Goal: Check status: Check status

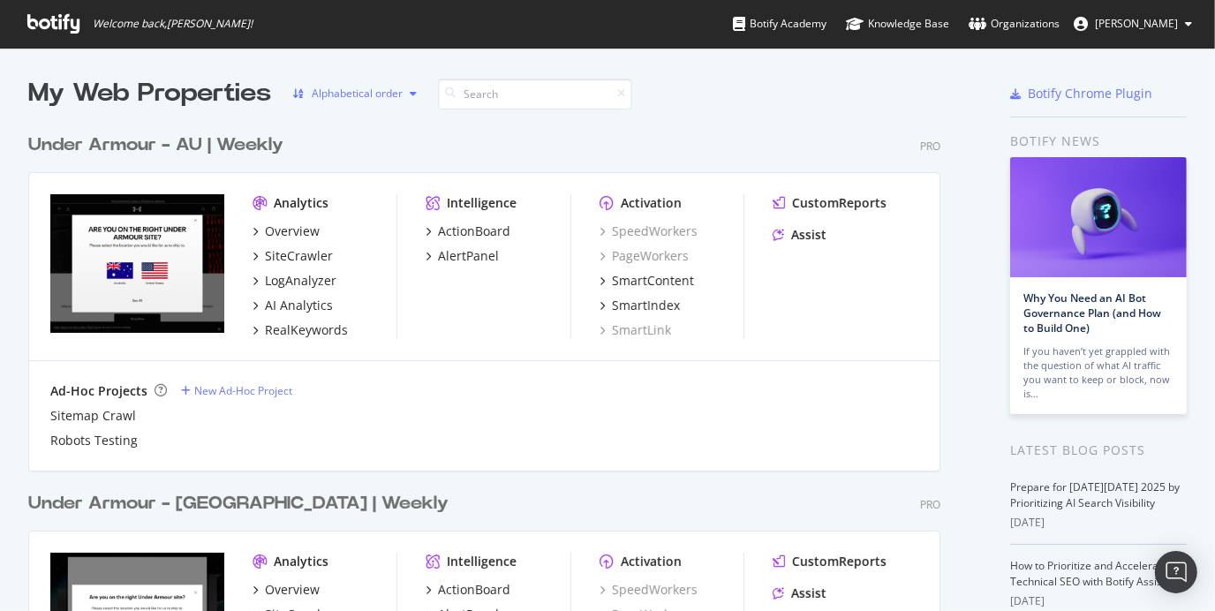
click at [383, 94] on div "Alphabetical order" at bounding box center [357, 93] width 91 height 11
click at [359, 146] on div "Alphabetical order" at bounding box center [379, 152] width 98 height 15
click at [302, 95] on icon "button" at bounding box center [298, 93] width 12 height 11
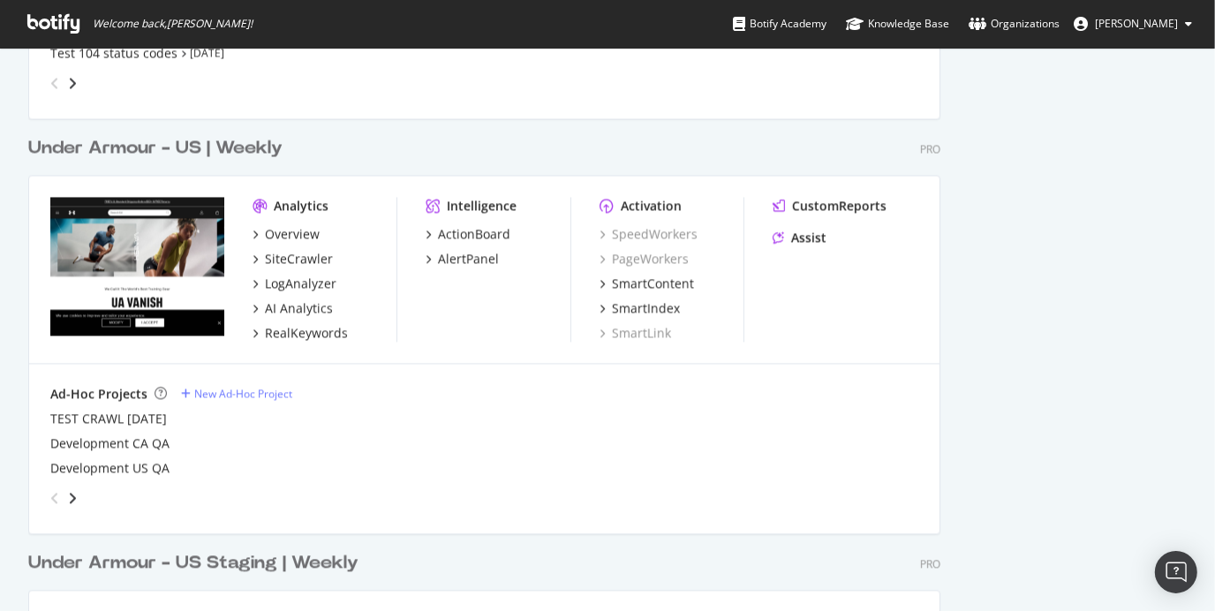
scroll to position [2621, 0]
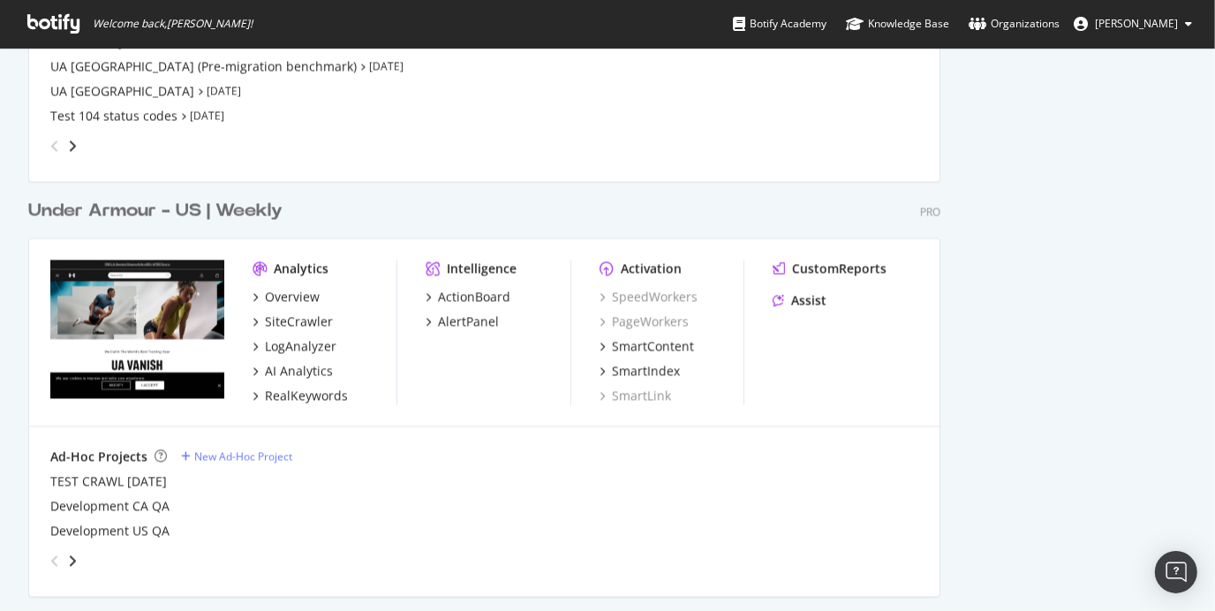
click at [236, 210] on div "Under Armour - US | Weekly" at bounding box center [155, 211] width 254 height 26
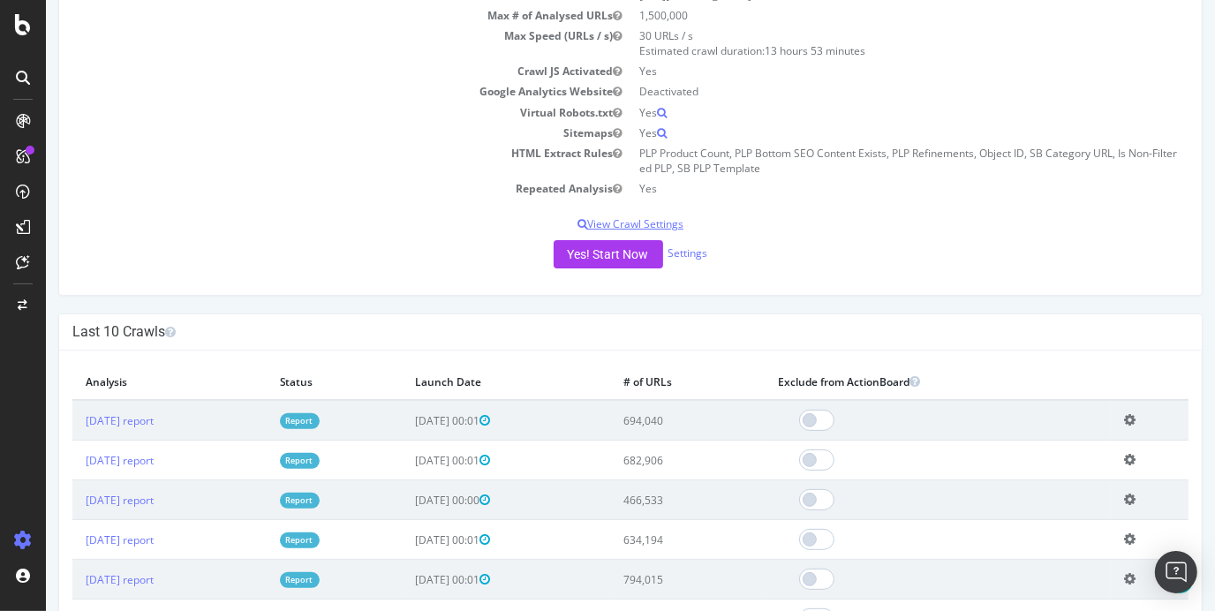
scroll to position [259, 0]
click at [153, 421] on link "[DATE] report" at bounding box center [119, 419] width 68 height 15
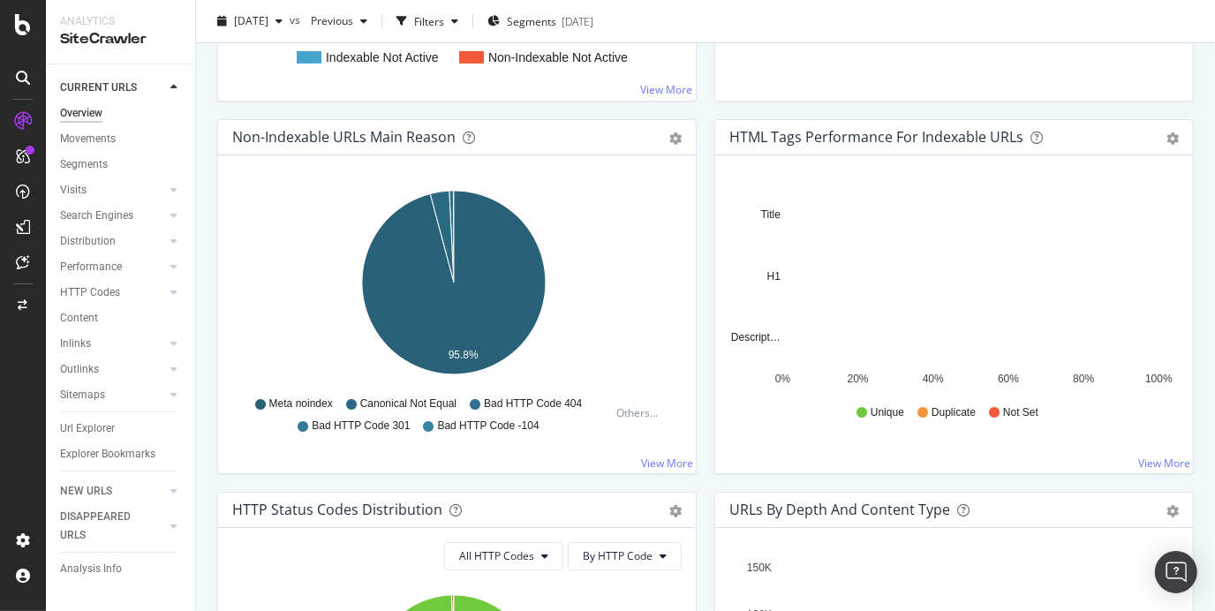
scroll to position [519, 0]
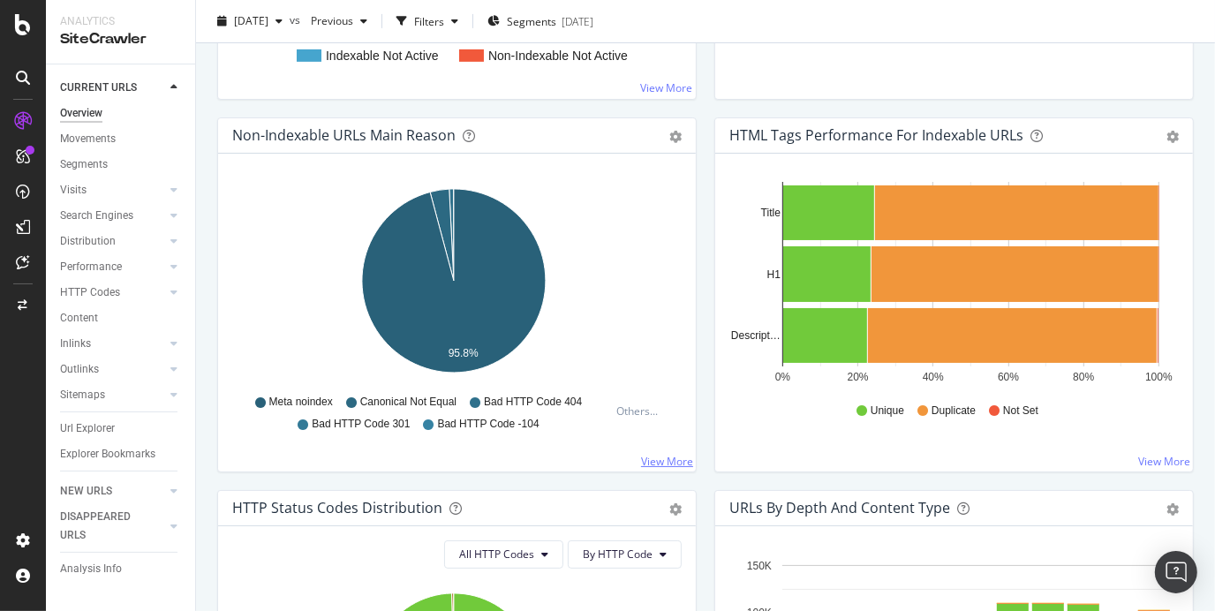
click at [654, 465] on link "View More" at bounding box center [667, 461] width 52 height 15
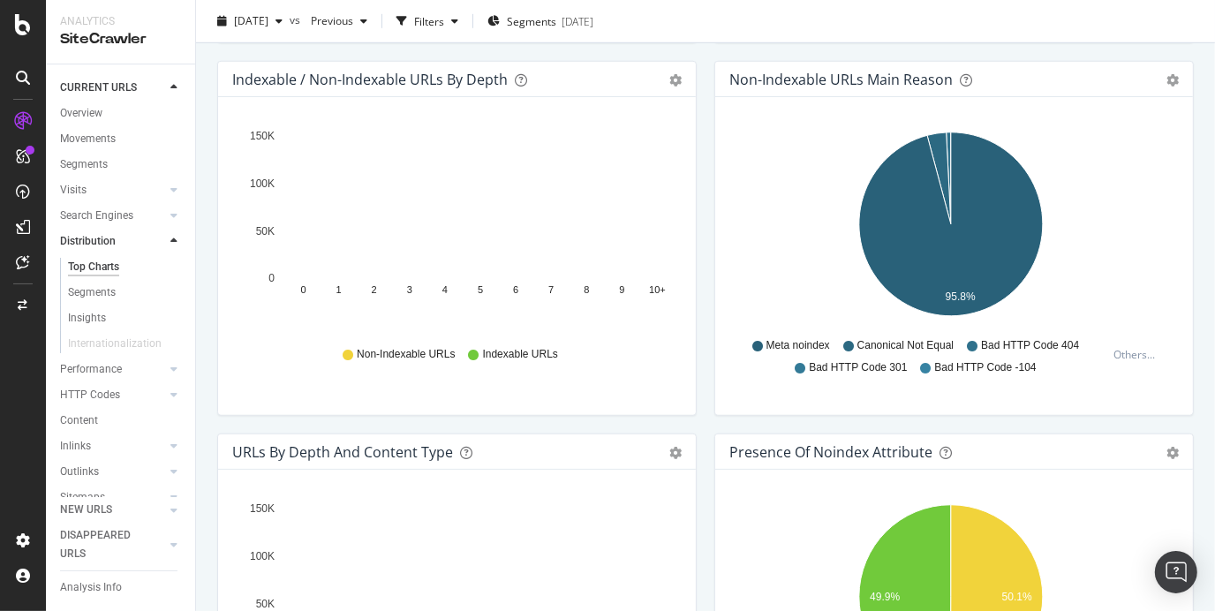
scroll to position [924, 0]
